Goal: Find specific page/section: Find specific page/section

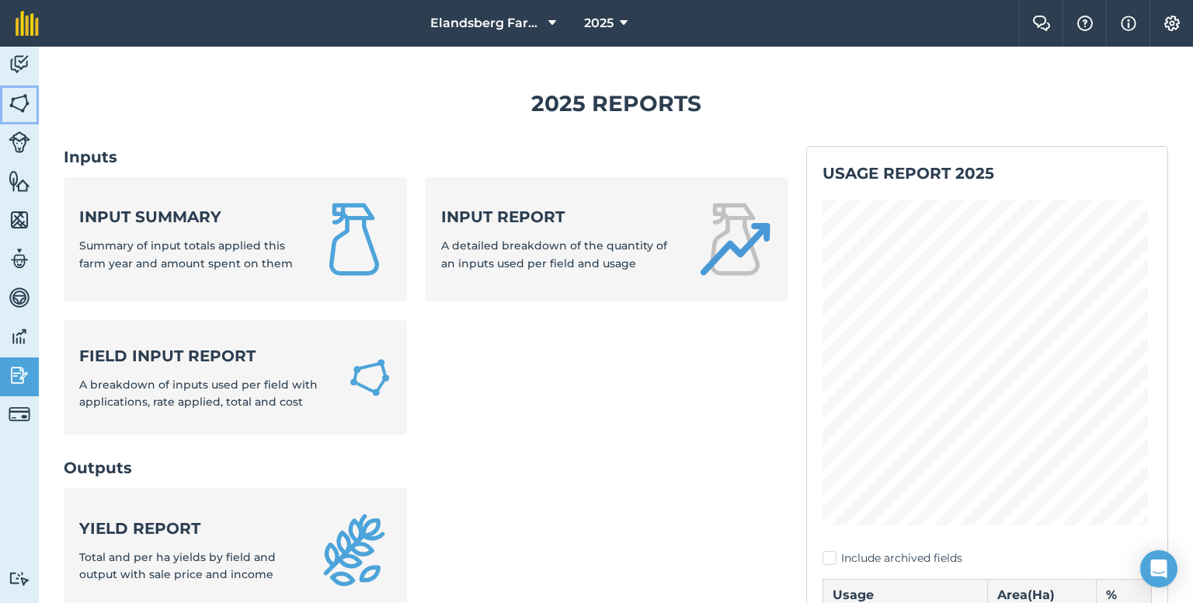
click at [22, 111] on img at bounding box center [20, 103] width 22 height 23
